Goal: Find specific page/section: Find specific page/section

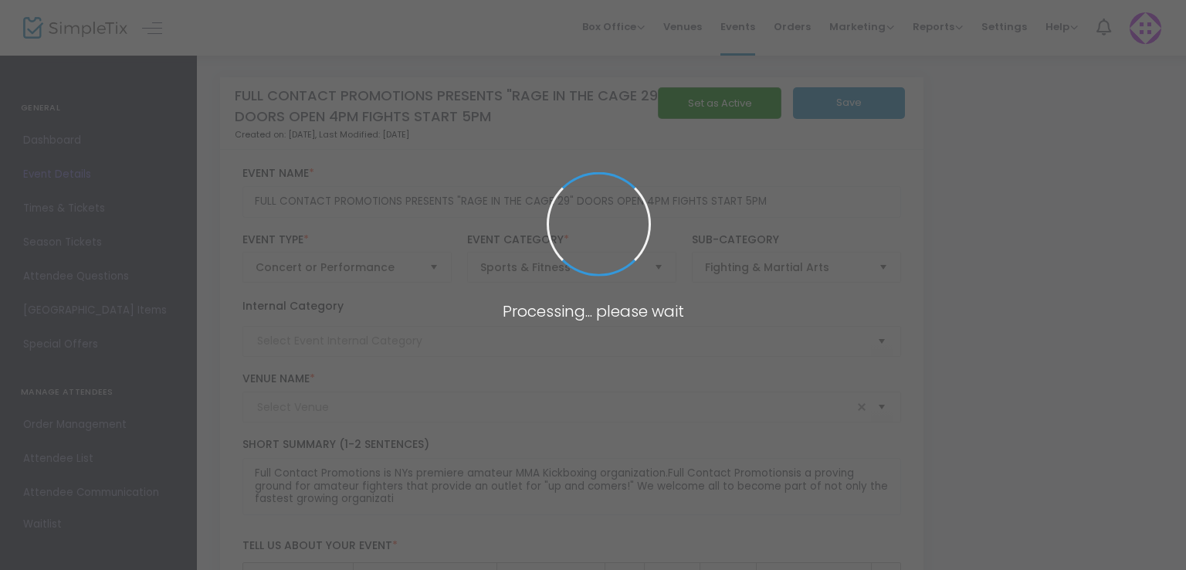
type input "[PERSON_NAME] ICEPLEX"
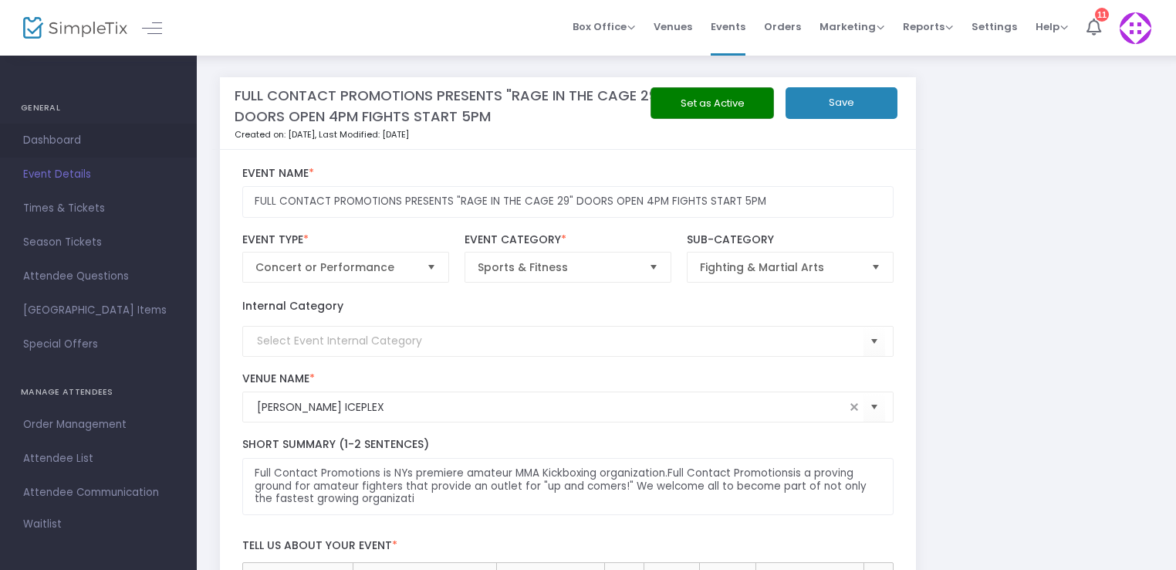
click at [37, 132] on span "Dashboard" at bounding box center [98, 140] width 151 height 20
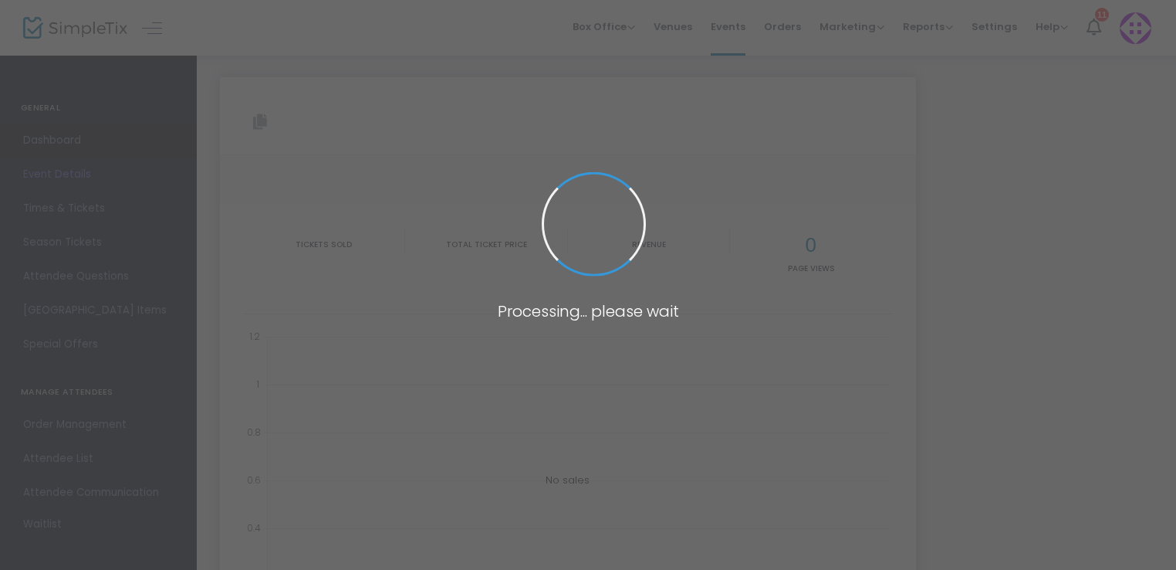
type input "[URL][DOMAIN_NAME]"
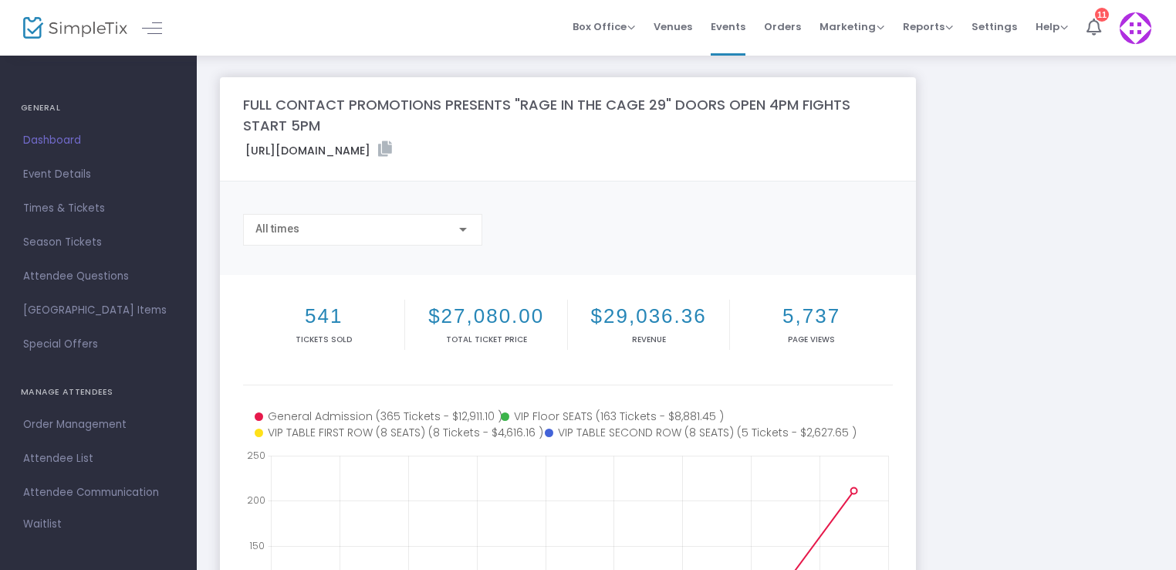
click at [34, 106] on h4 "GENERAL" at bounding box center [98, 108] width 155 height 31
click at [149, 29] on span at bounding box center [152, 28] width 20 height 1
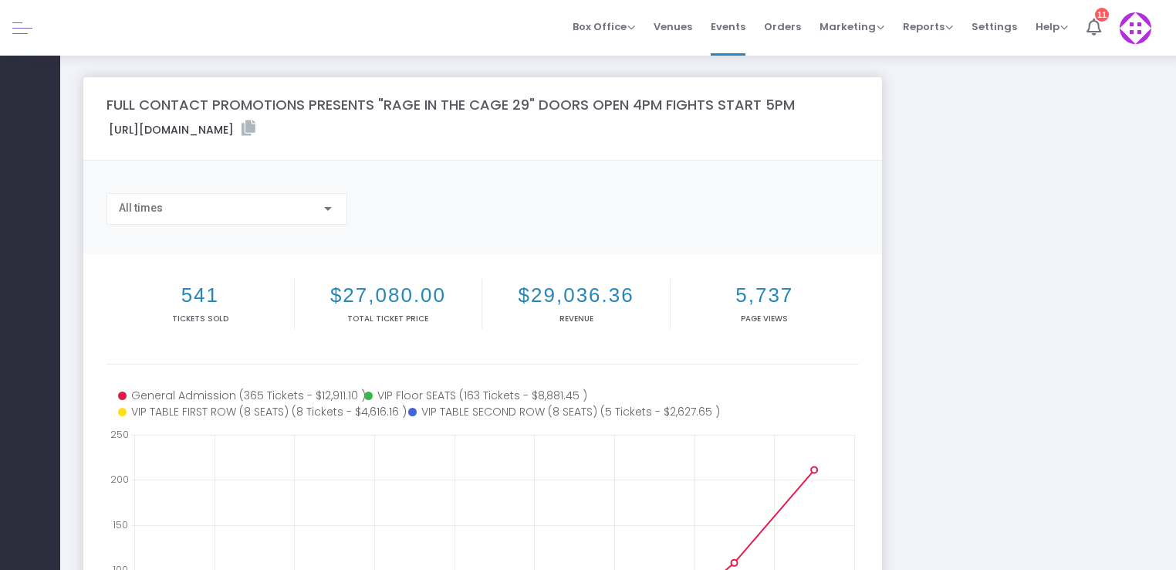
click at [29, 32] on link at bounding box center [22, 28] width 20 height 20
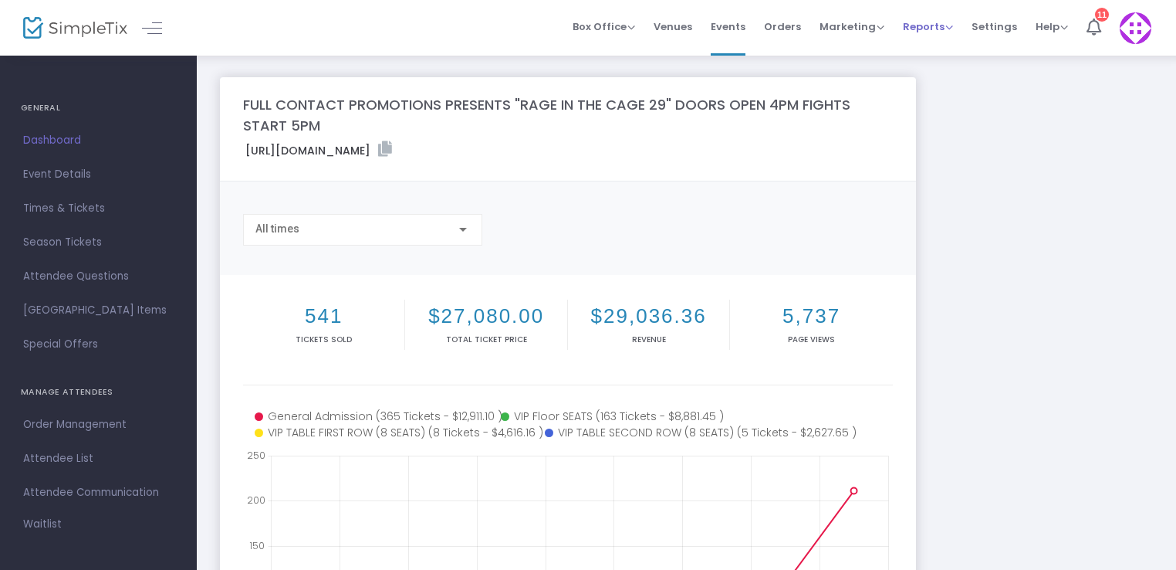
click at [936, 25] on span "Reports" at bounding box center [928, 26] width 50 height 15
click at [875, 25] on span "Marketing" at bounding box center [852, 26] width 65 height 15
click at [745, 29] on span "Events" at bounding box center [728, 26] width 35 height 39
